Goal: Check status

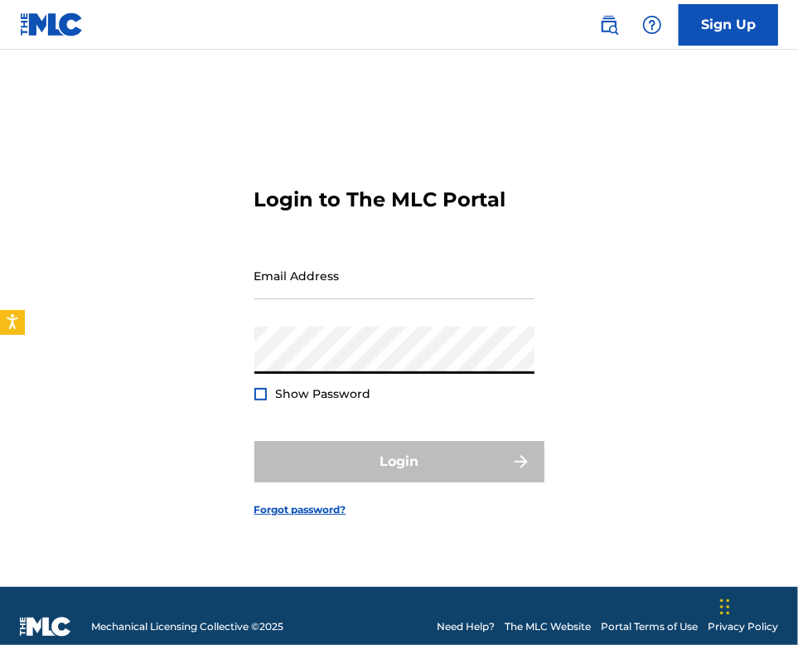
type input "[EMAIL_ADDRESS][DOMAIN_NAME]"
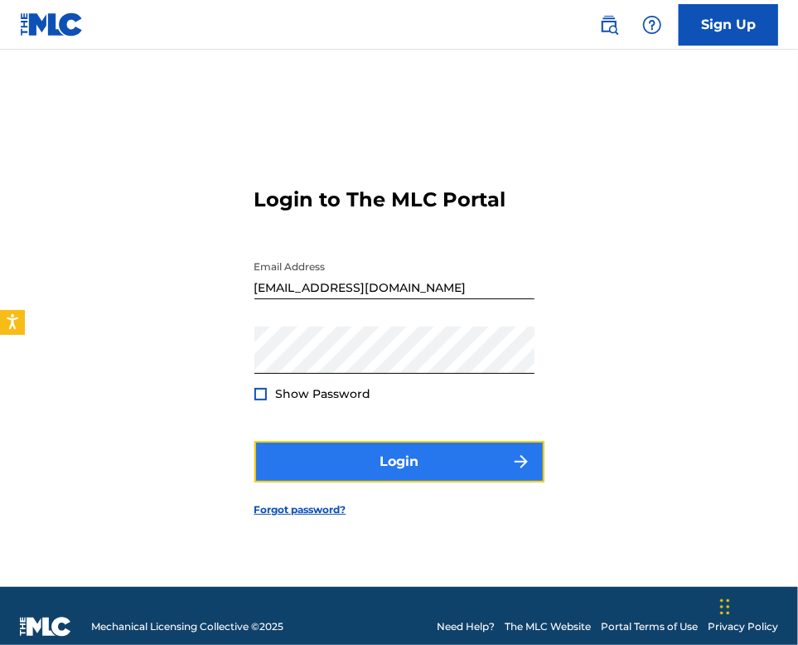
click at [437, 468] on button "Login" at bounding box center [399, 461] width 290 height 41
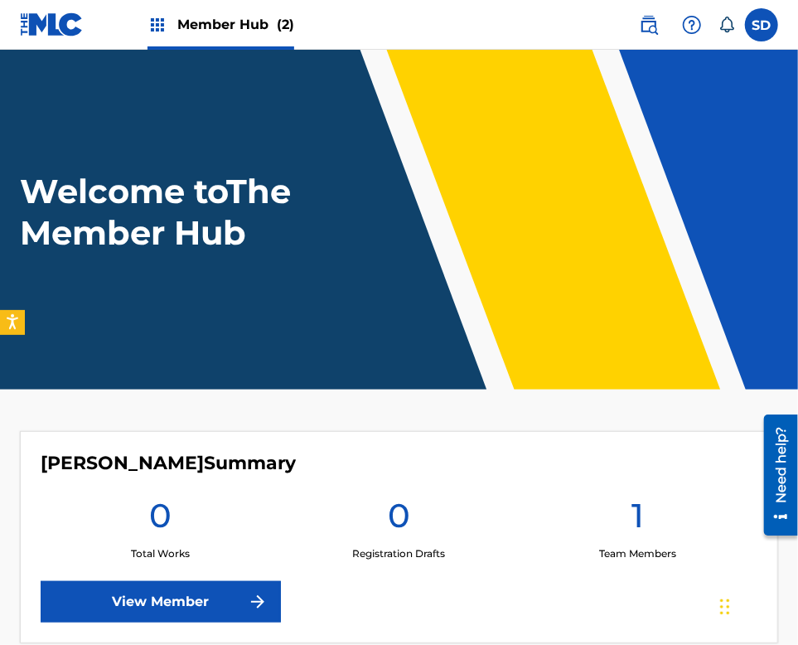
scroll to position [328, 0]
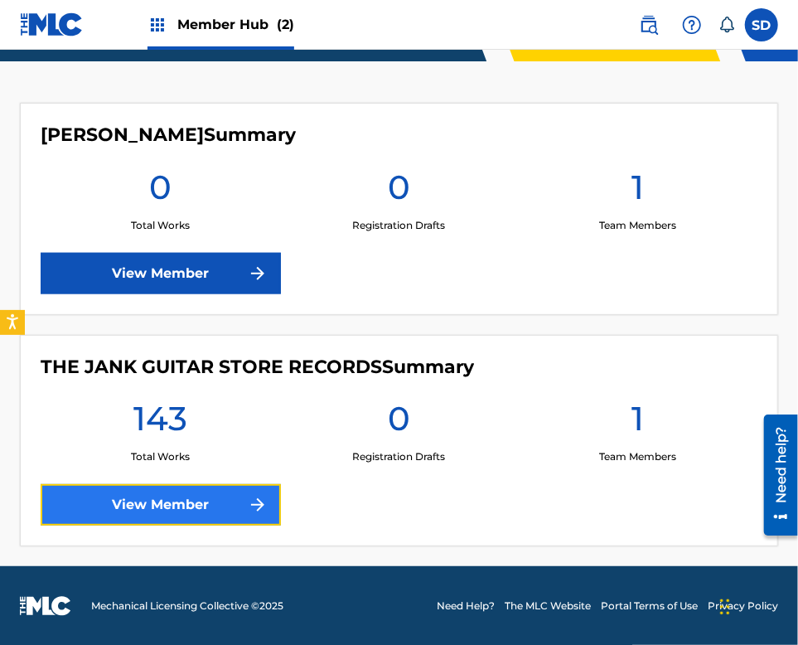
click at [251, 516] on link "View Member" at bounding box center [161, 504] width 240 height 41
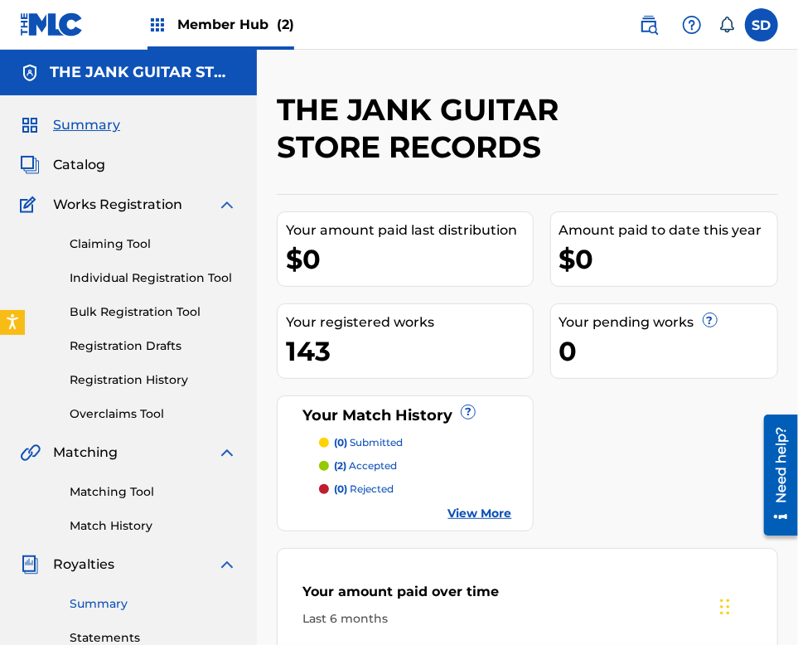
click at [123, 596] on link "Summary" at bounding box center [153, 603] width 167 height 17
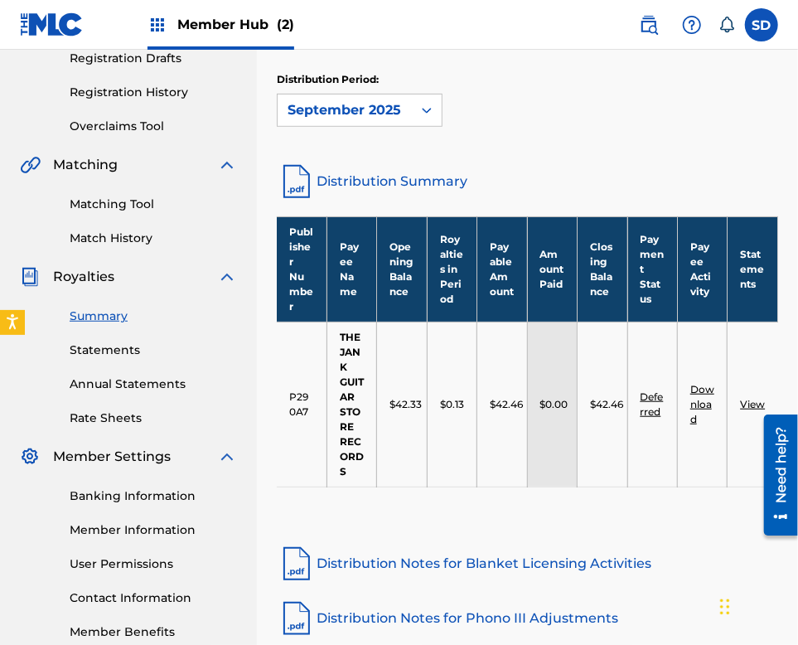
scroll to position [292, 0]
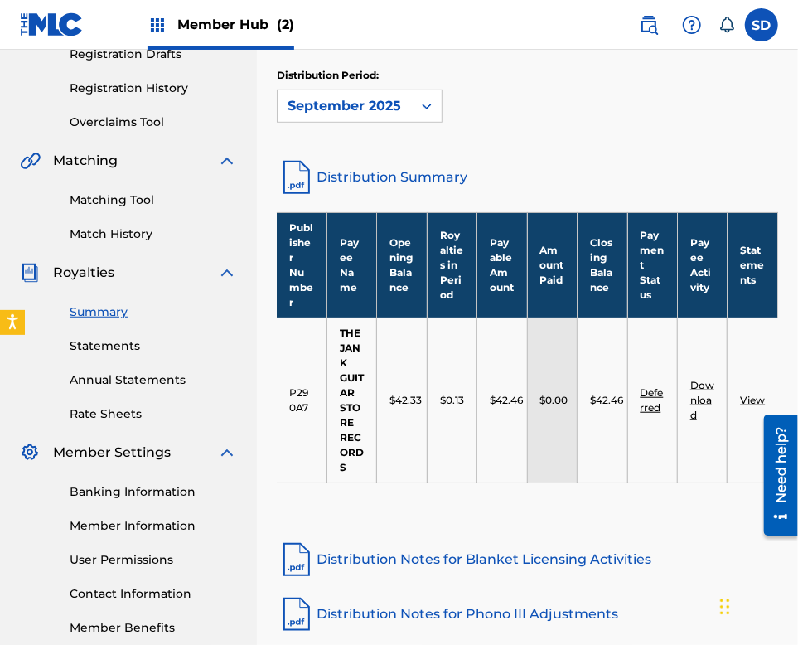
drag, startPoint x: 759, startPoint y: 158, endPoint x: 723, endPoint y: 182, distance: 43.7
click at [759, 158] on link "Distribution Summary" at bounding box center [527, 177] width 501 height 40
